Goal: Transaction & Acquisition: Register for event/course

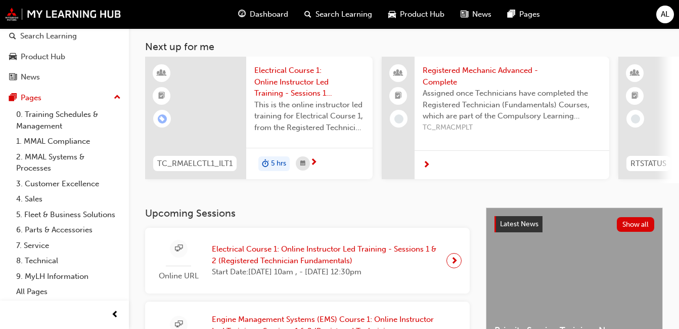
scroll to position [51, 0]
click at [253, 264] on span "Electrical Course 1: Online Instructor Led Training - Sessions 1 & 2 (Registere…" at bounding box center [325, 254] width 227 height 23
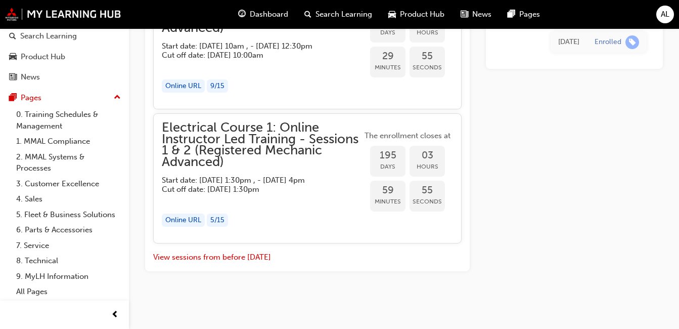
scroll to position [1257, 0]
click at [227, 251] on button "View sessions from before [DATE]" at bounding box center [212, 257] width 118 height 12
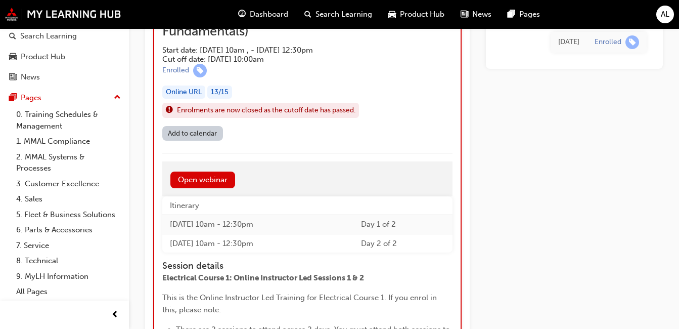
scroll to position [5256, 0]
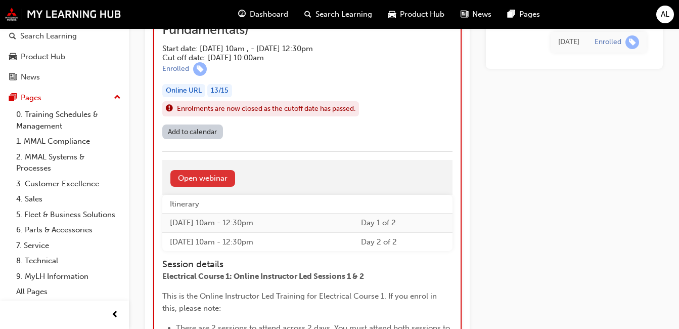
click at [222, 187] on link "Open webinar" at bounding box center [202, 178] width 65 height 17
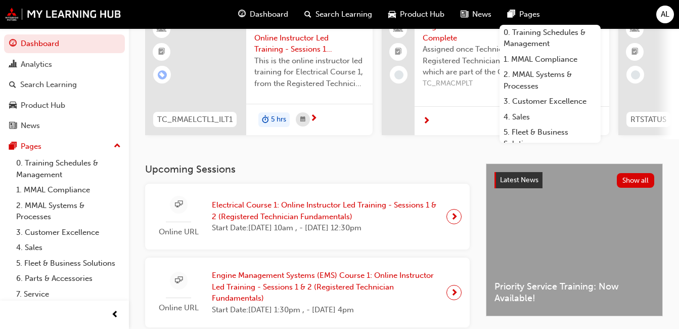
scroll to position [101, 0]
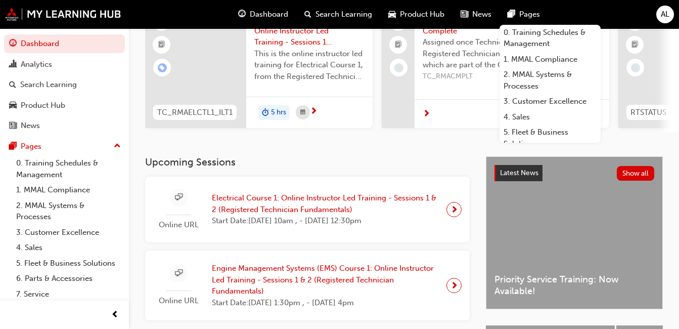
click at [240, 207] on span "Electrical Course 1: Online Instructor Led Training - Sessions 1 & 2 (Registere…" at bounding box center [325, 203] width 227 height 23
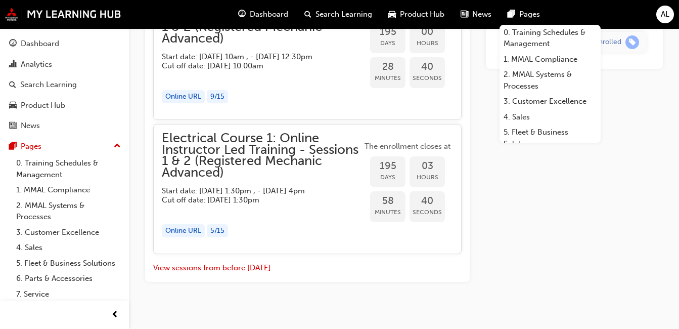
scroll to position [1257, 0]
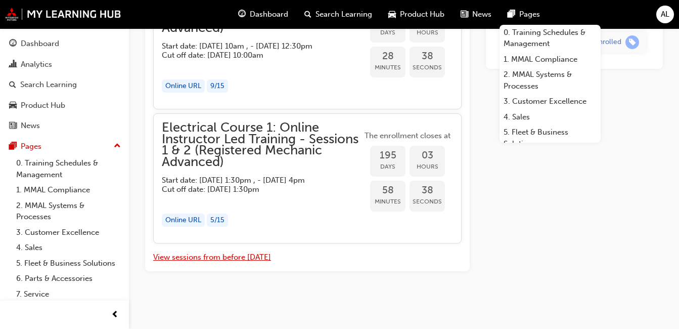
click at [245, 256] on button "View sessions from before [DATE]" at bounding box center [212, 257] width 118 height 12
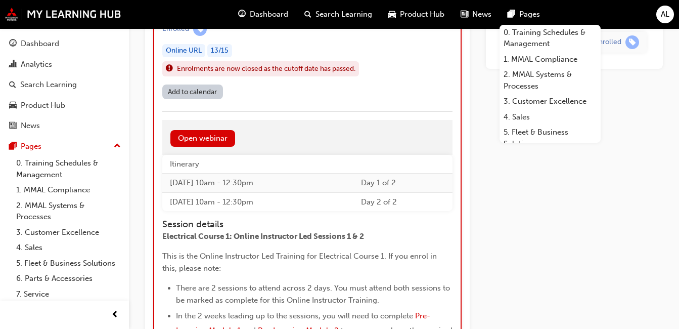
scroll to position [5274, 0]
